Goal: Task Accomplishment & Management: Complete application form

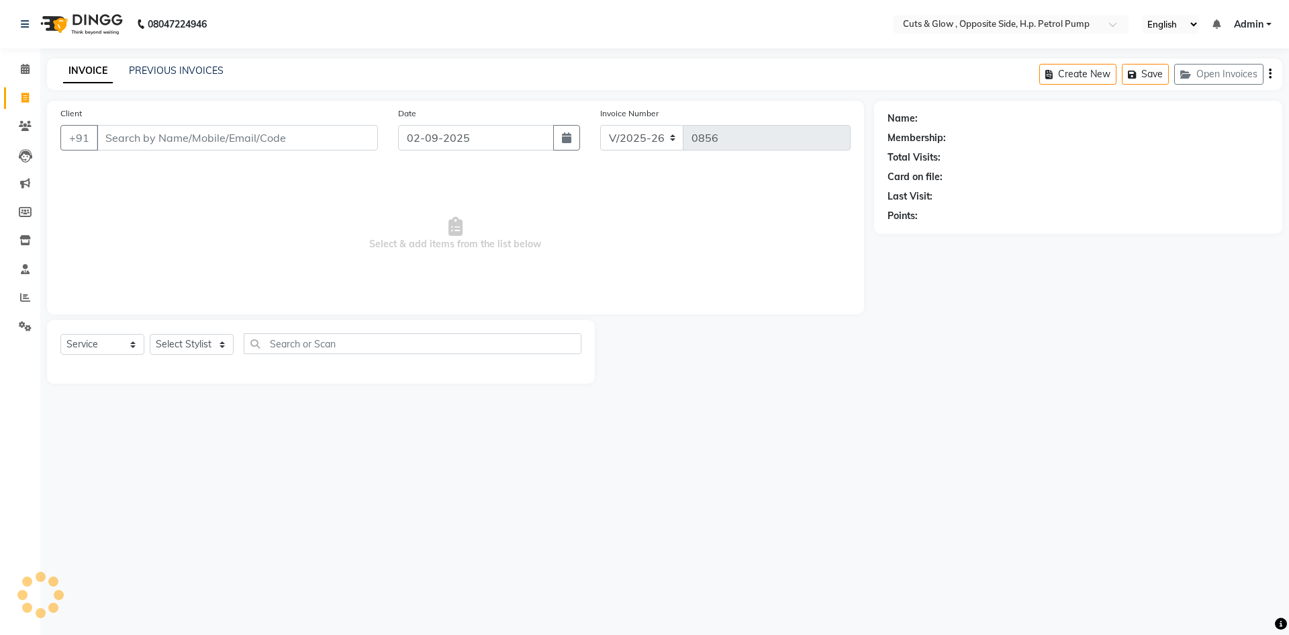
select select "6633"
select select "service"
click at [165, 133] on input "Client" at bounding box center [237, 138] width 281 height 26
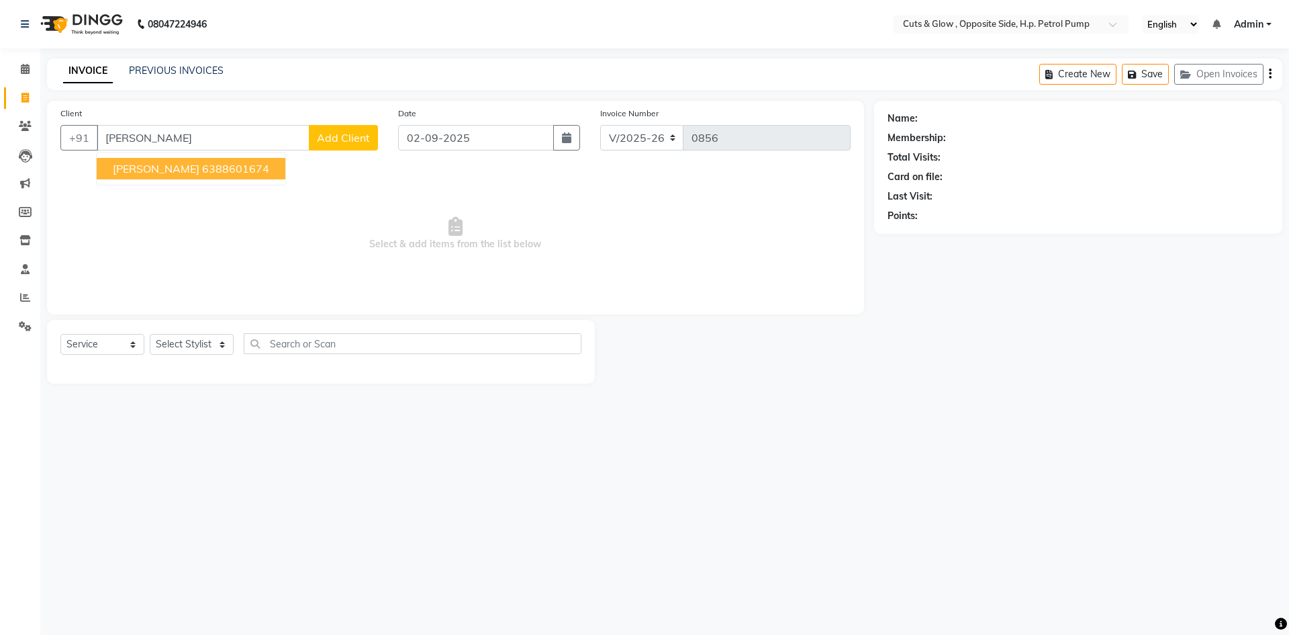
click at [158, 179] on button "[PERSON_NAME] 6388601674" at bounding box center [191, 168] width 189 height 21
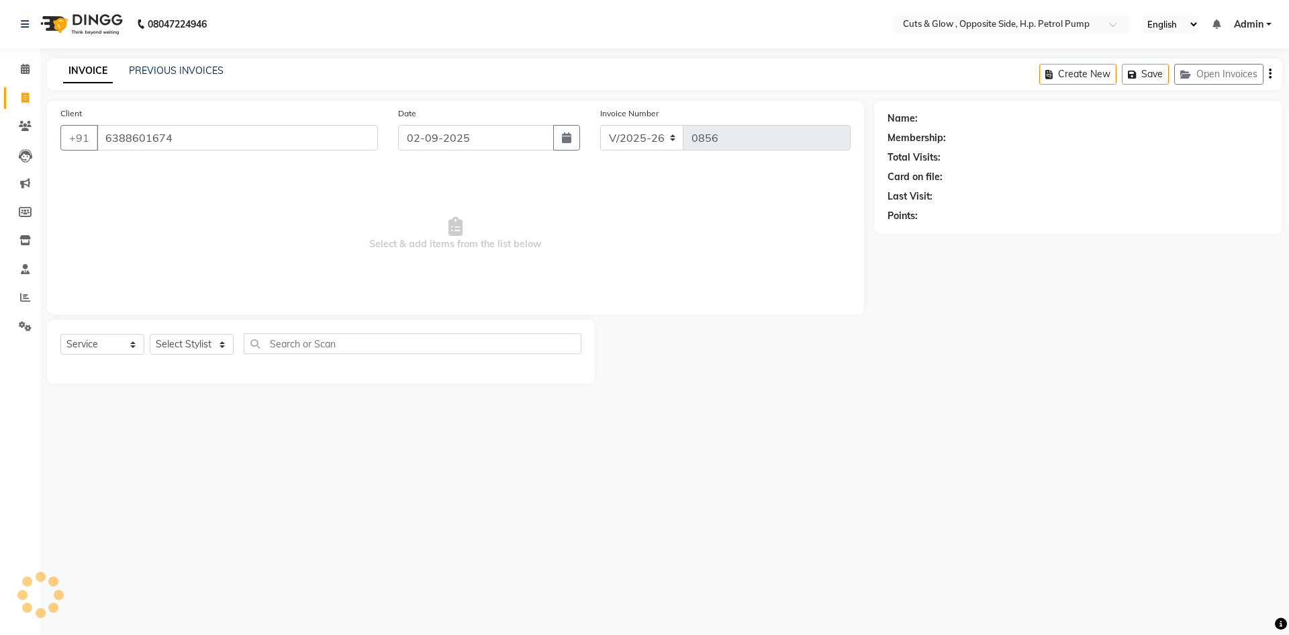
type input "6388601674"
click at [181, 340] on select "Select Stylist [PERSON_NAME] [PERSON_NAME] [PERSON_NAME] [PERSON_NAME] Priyanka…" at bounding box center [192, 344] width 84 height 21
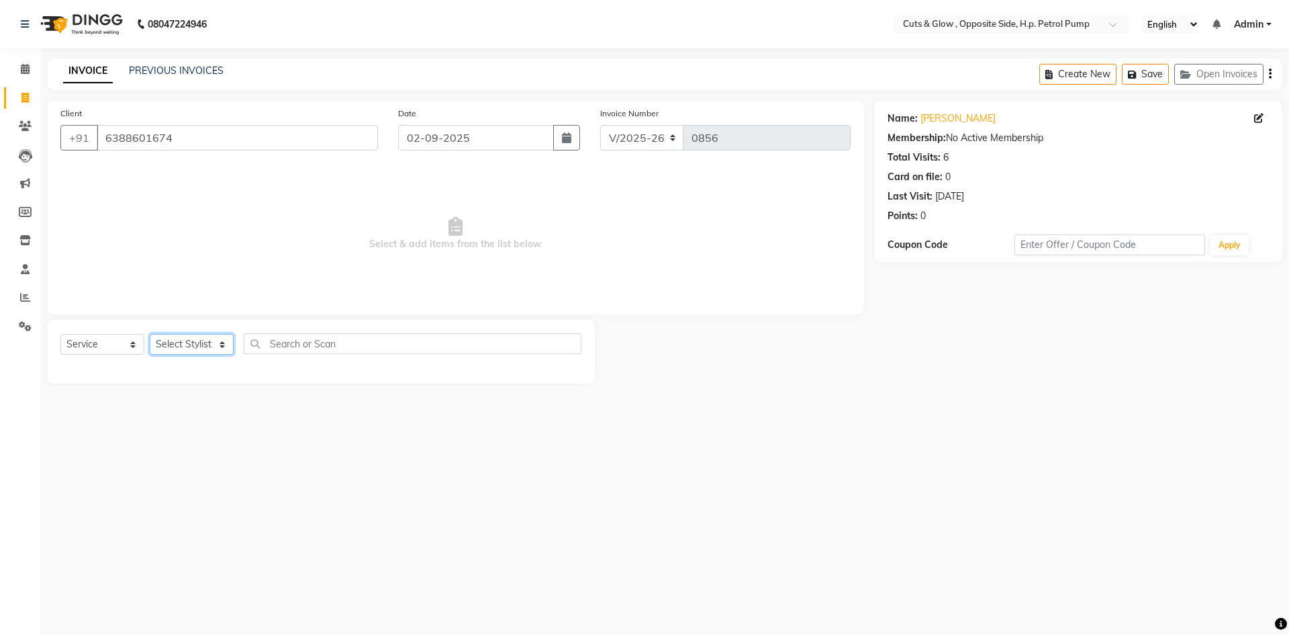
select select "63279"
click at [150, 334] on select "Select Stylist [PERSON_NAME] [PERSON_NAME] [PERSON_NAME] [PERSON_NAME] Priyanka…" at bounding box center [192, 344] width 84 height 21
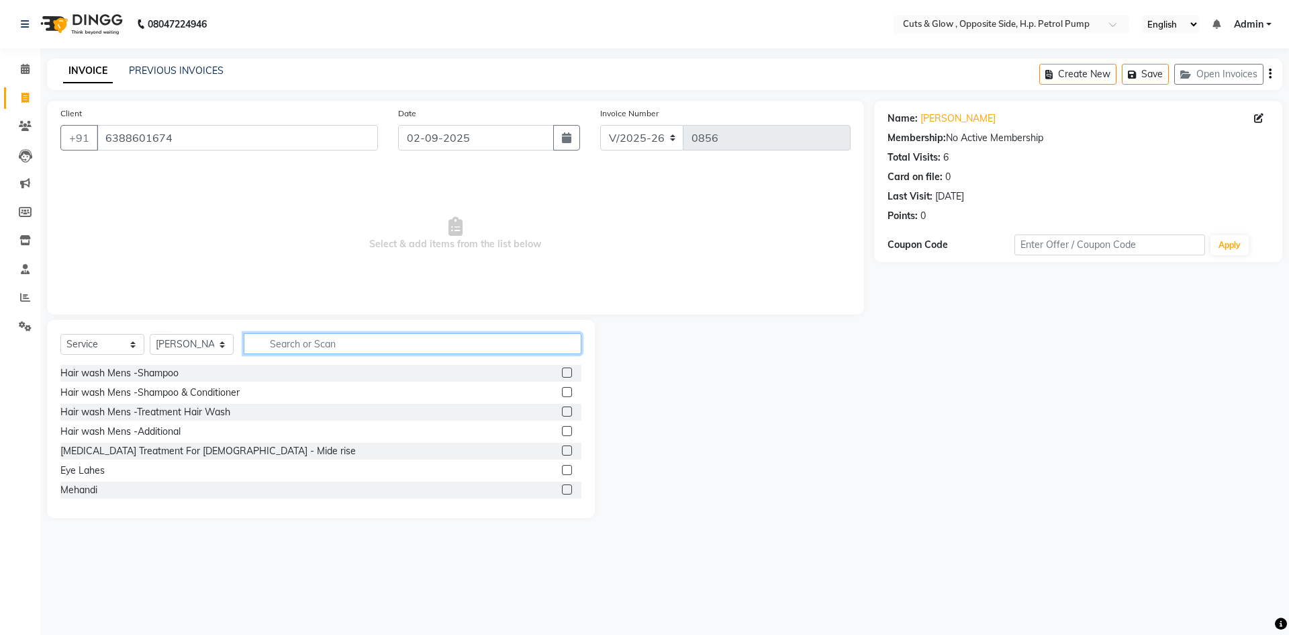
click at [279, 349] on input "text" at bounding box center [413, 343] width 338 height 21
type input "hair cut"
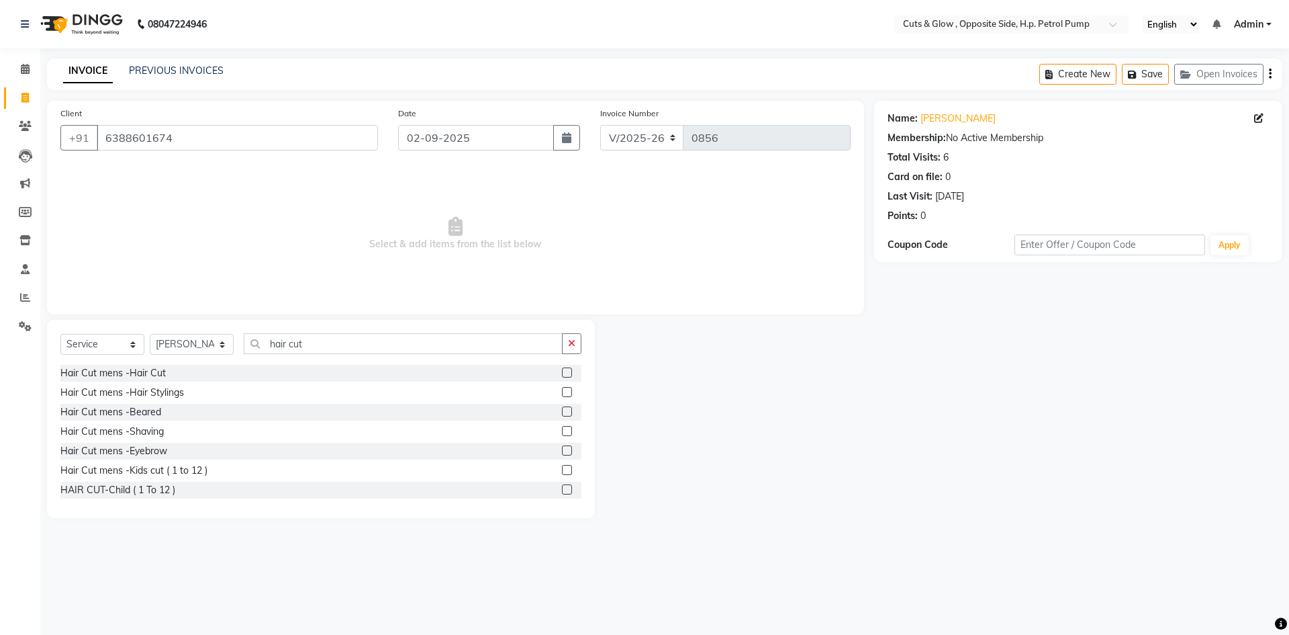
click at [562, 414] on label at bounding box center [567, 411] width 10 height 10
click at [562, 414] on input "checkbox" at bounding box center [566, 412] width 9 height 9
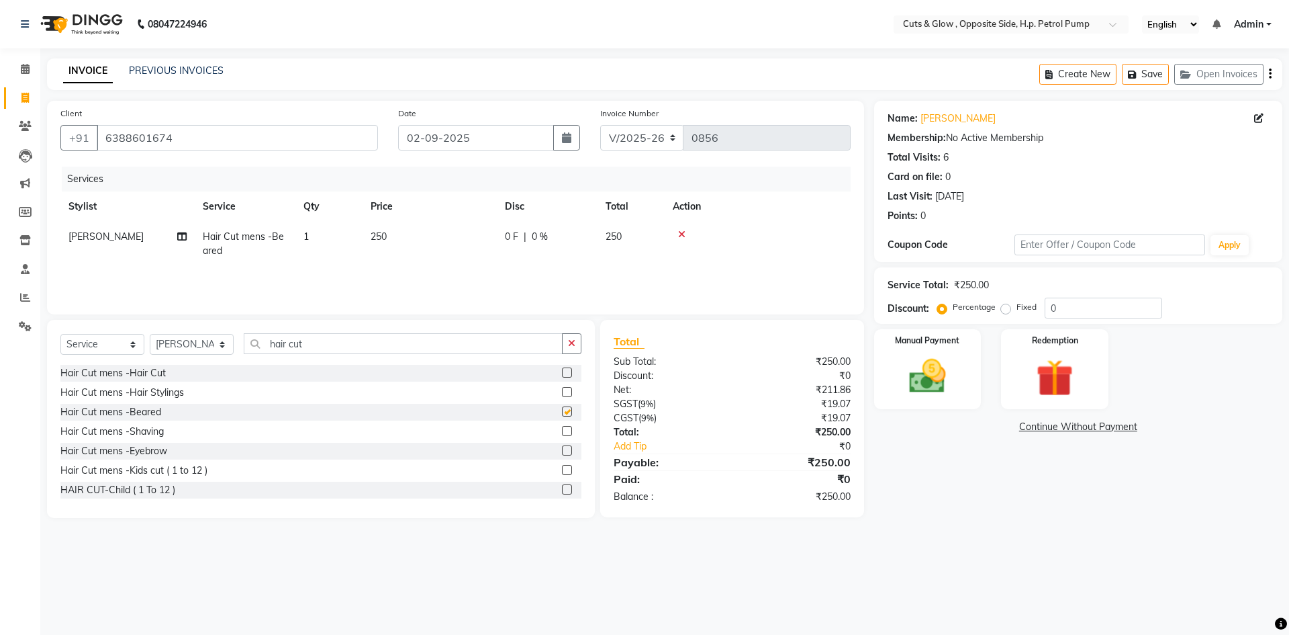
checkbox input "false"
click at [562, 367] on div at bounding box center [571, 373] width 19 height 17
click at [562, 370] on label at bounding box center [567, 372] width 10 height 10
click at [562, 370] on input "checkbox" at bounding box center [566, 373] width 9 height 9
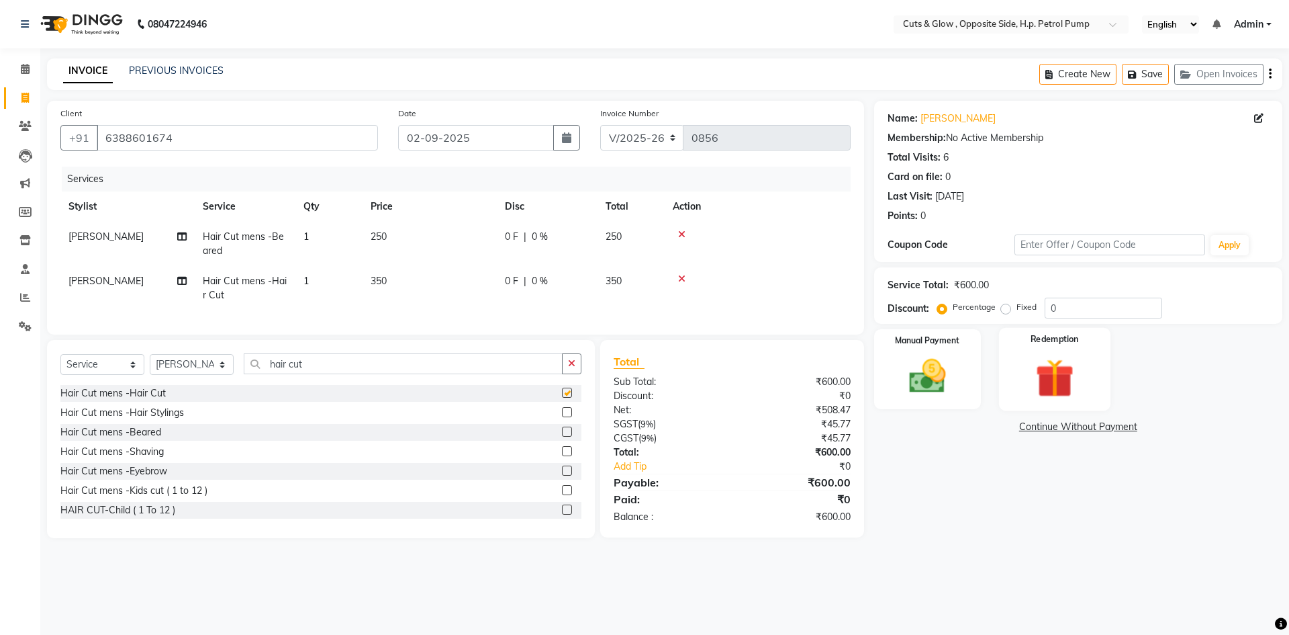
checkbox input "false"
click at [1069, 302] on input "0" at bounding box center [1104, 307] width 118 height 21
click at [1004, 314] on div "Fixed" at bounding box center [1020, 307] width 33 height 16
click at [1083, 308] on input "0" at bounding box center [1104, 307] width 118 height 21
click at [1017, 308] on label "Fixed" at bounding box center [1027, 307] width 20 height 12
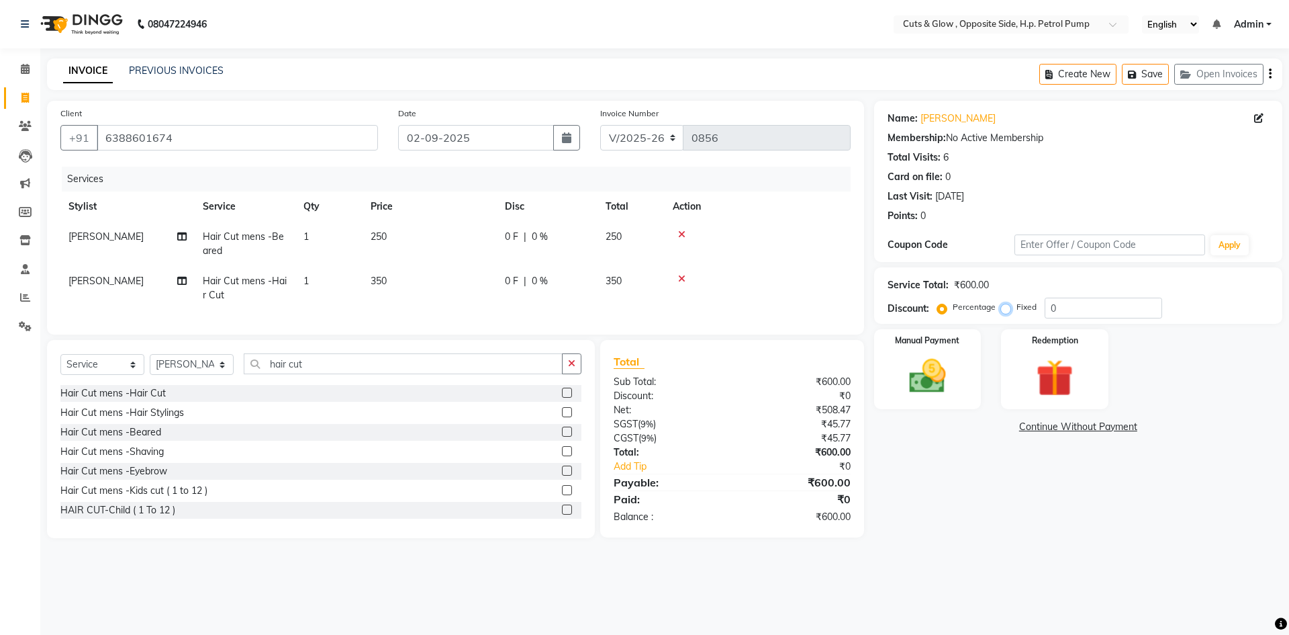
click at [1006, 308] on input "Fixed" at bounding box center [1008, 306] width 9 height 9
radio input "true"
click at [1069, 310] on input "0" at bounding box center [1104, 307] width 118 height 21
type input "200"
click at [963, 374] on div "Manual Payment" at bounding box center [927, 369] width 111 height 83
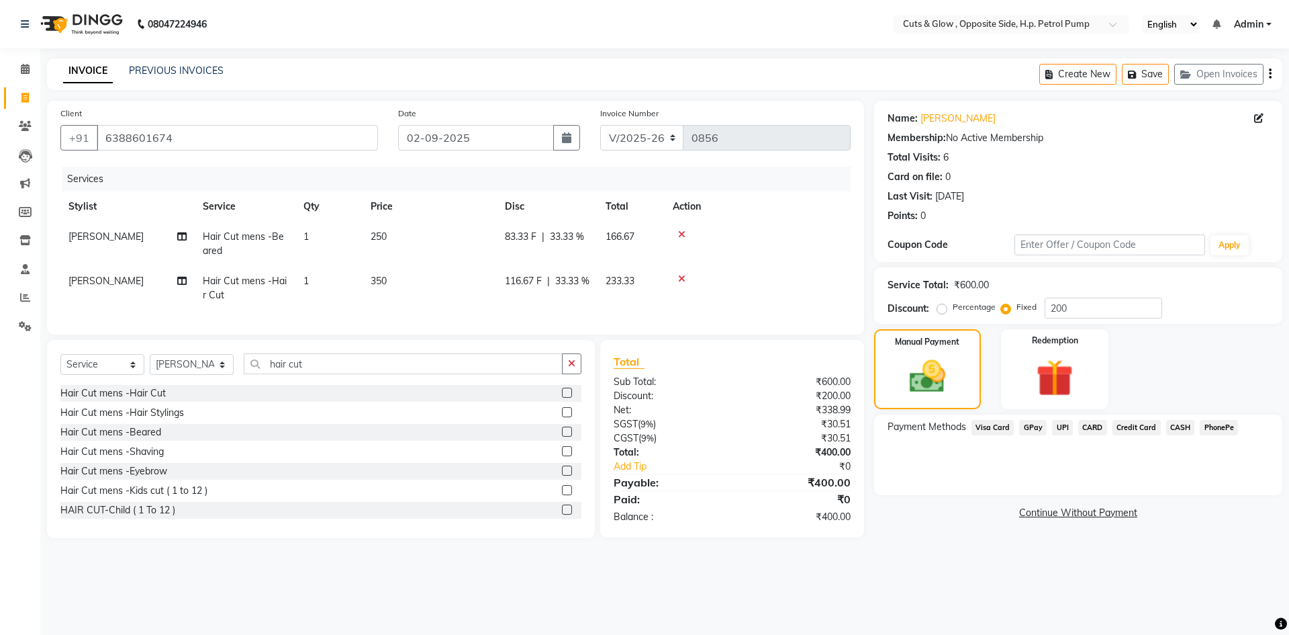
click at [1060, 429] on span "UPI" at bounding box center [1062, 427] width 21 height 15
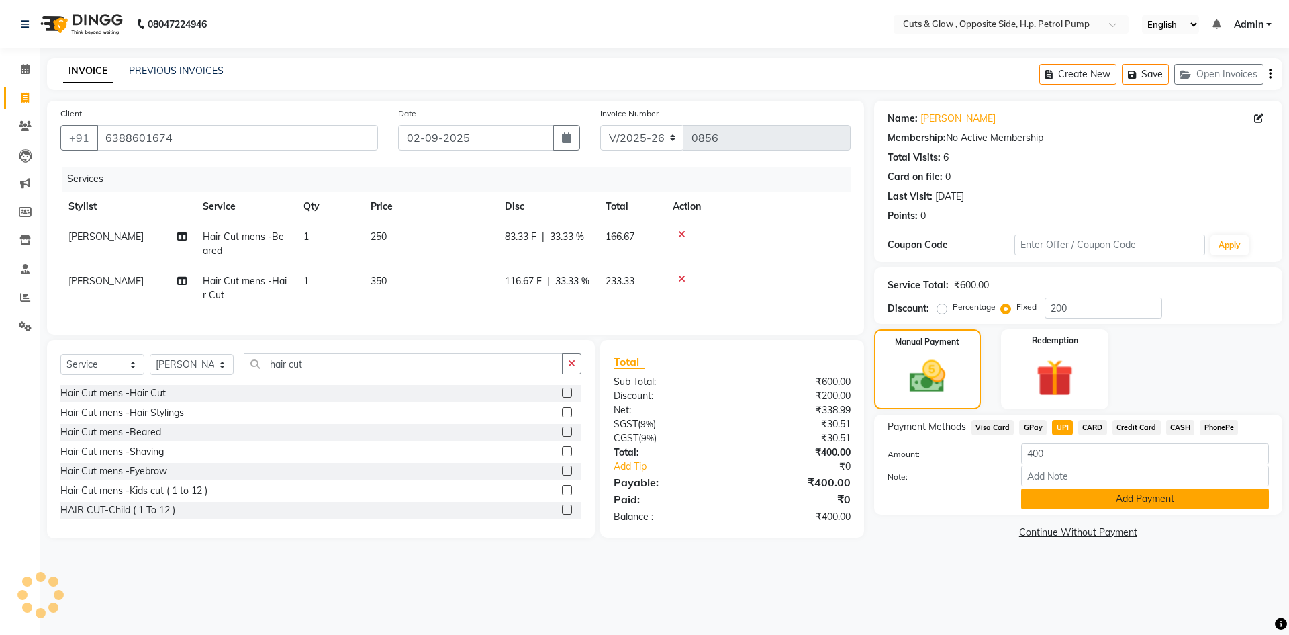
click at [1072, 498] on button "Add Payment" at bounding box center [1145, 498] width 248 height 21
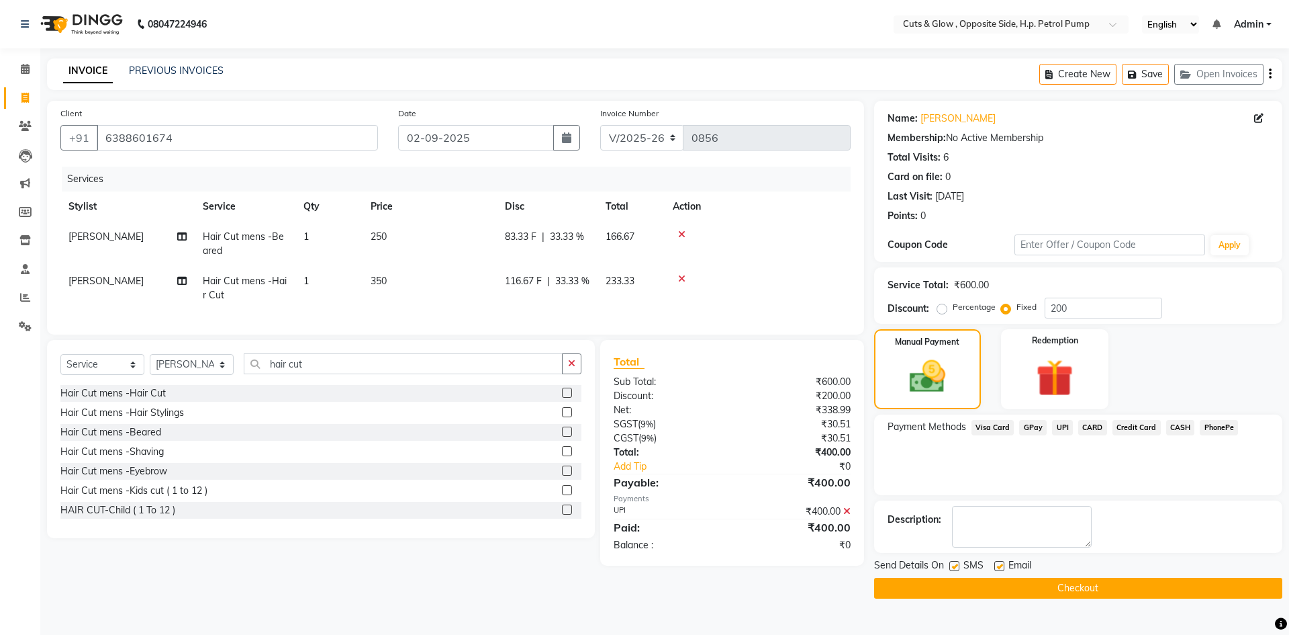
click at [1066, 588] on button "Checkout" at bounding box center [1078, 587] width 408 height 21
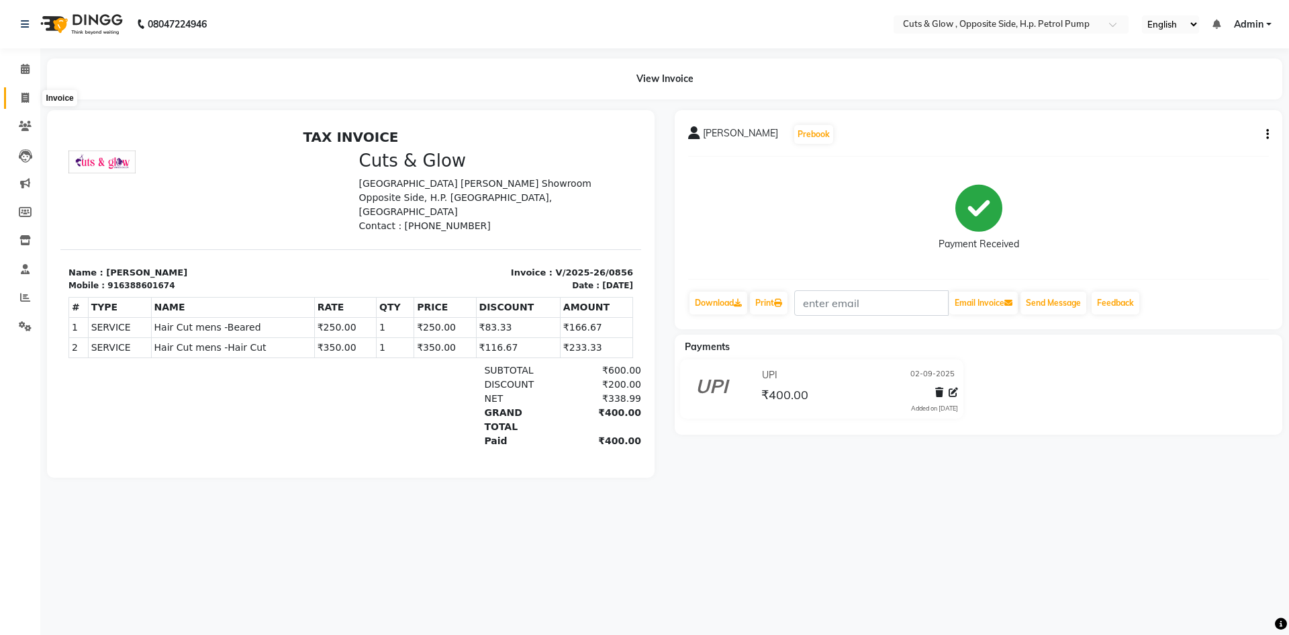
click at [22, 94] on icon at bounding box center [24, 98] width 7 height 10
select select "service"
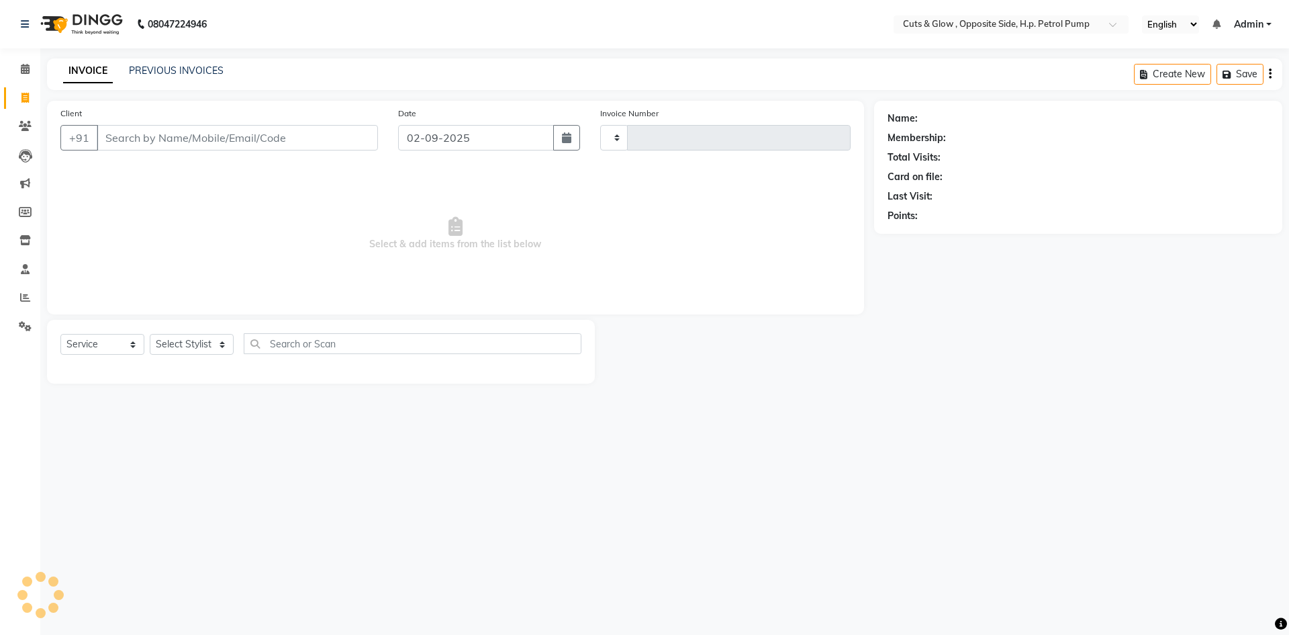
type input "0857"
select select "6633"
